Goal: Obtain resource: Obtain resource

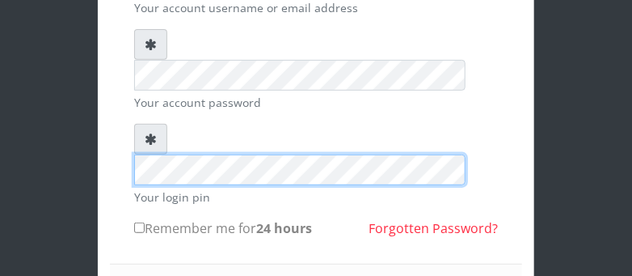
scroll to position [171, 0]
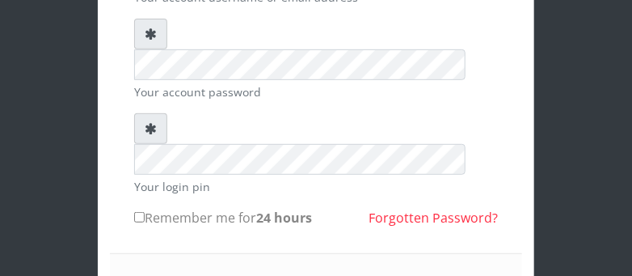
click at [139, 212] on input "Remember me for 24 hours" at bounding box center [139, 217] width 11 height 11
checkbox input "true"
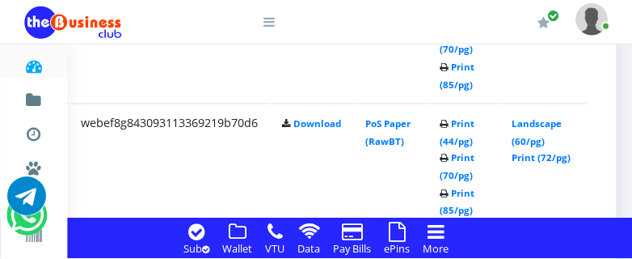
scroll to position [2183, 389]
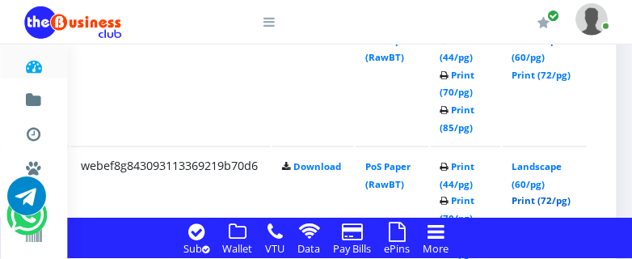
click at [558, 200] on link "Print (72/pg)" at bounding box center [541, 201] width 59 height 12
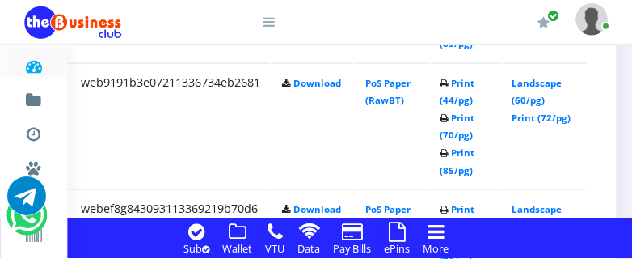
scroll to position [2098, 389]
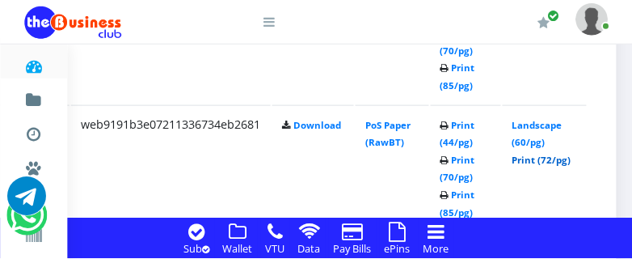
click at [555, 163] on link "Print (72/pg)" at bounding box center [541, 160] width 59 height 12
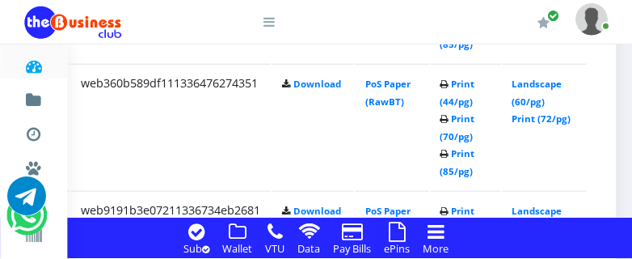
scroll to position [1969, 389]
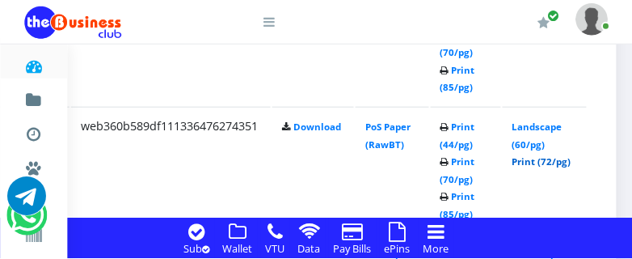
click at [565, 166] on link "Print (72/pg)" at bounding box center [541, 161] width 59 height 12
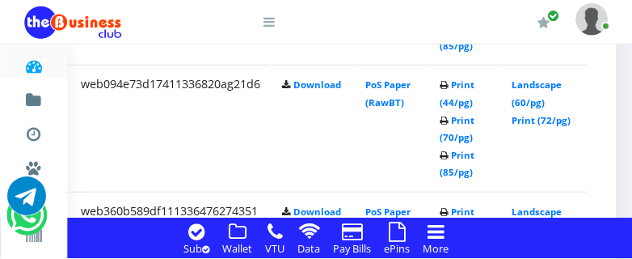
scroll to position [1842, 389]
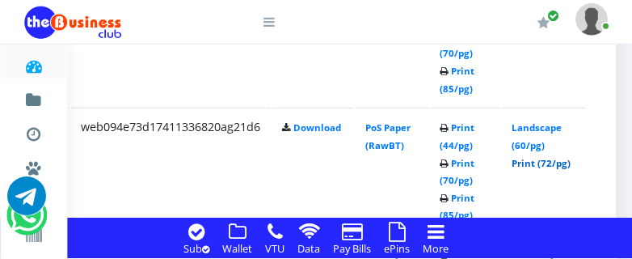
click at [563, 166] on link "Print (72/pg)" at bounding box center [541, 163] width 59 height 12
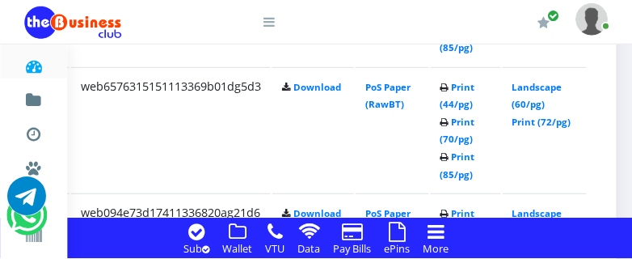
scroll to position [1713, 389]
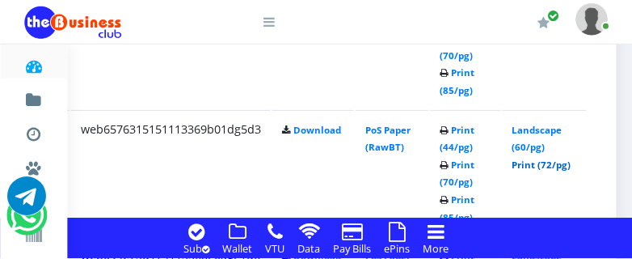
click at [553, 166] on link "Print (72/pg)" at bounding box center [541, 164] width 59 height 12
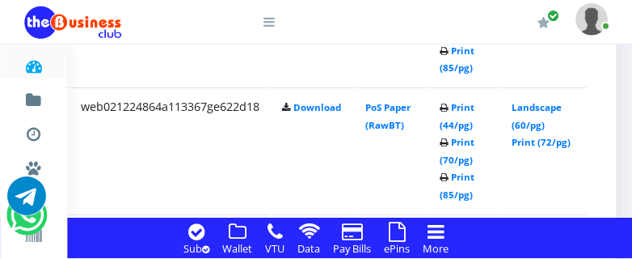
scroll to position [1586, 389]
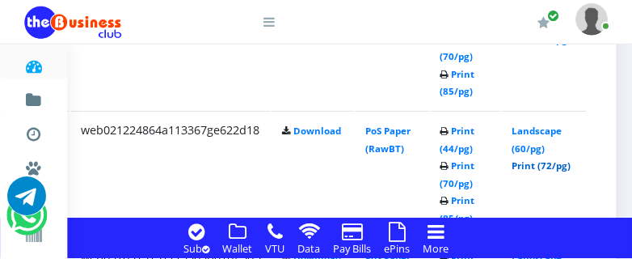
click at [543, 167] on link "Print (72/pg)" at bounding box center [541, 165] width 59 height 12
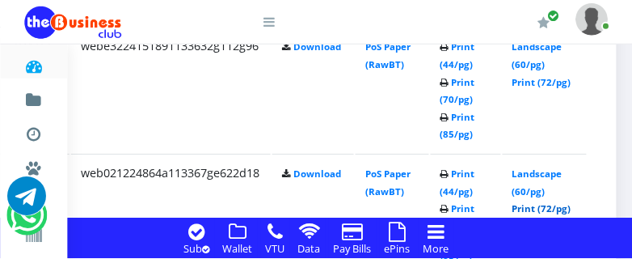
scroll to position [1500, 389]
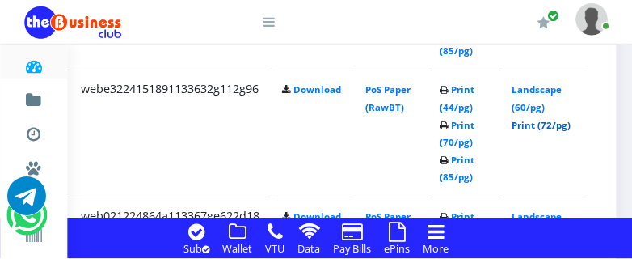
click at [558, 126] on link "Print (72/pg)" at bounding box center [541, 125] width 59 height 12
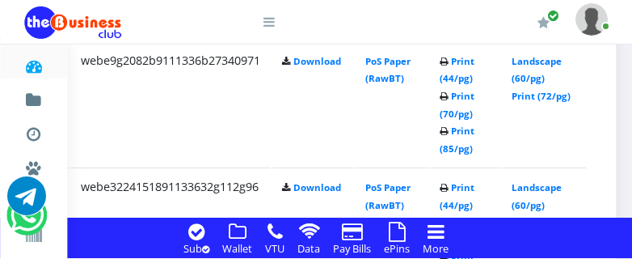
scroll to position [1372, 389]
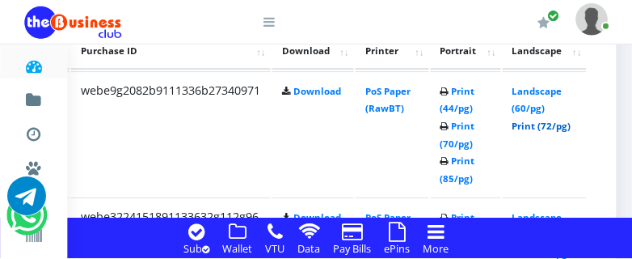
click at [546, 131] on link "Print (72/pg)" at bounding box center [541, 126] width 59 height 12
